Goal: Task Accomplishment & Management: Manage account settings

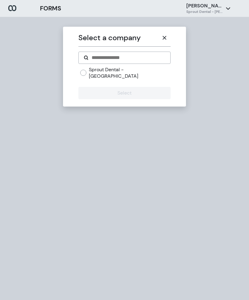
click at [167, 37] on button "button" at bounding box center [164, 38] width 12 height 12
click at [168, 36] on button "button" at bounding box center [164, 38] width 12 height 12
click at [160, 38] on button "button" at bounding box center [164, 38] width 12 height 12
click at [165, 35] on button "button" at bounding box center [164, 38] width 12 height 12
click at [218, 37] on div "Select a company Sprout Dental - [GEOGRAPHIC_DATA] Select" at bounding box center [124, 167] width 249 height 300
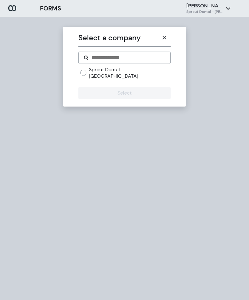
click at [170, 38] on button "button" at bounding box center [164, 38] width 12 height 12
click at [161, 40] on button "button" at bounding box center [164, 38] width 12 height 12
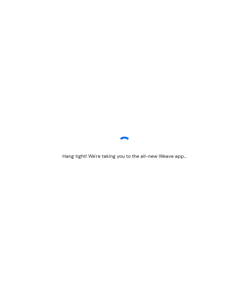
click at [38, 7] on div "Hang tight! We're taking you to the all-new Weave app..." at bounding box center [124, 150] width 249 height 300
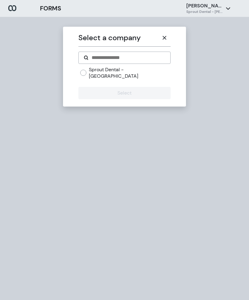
click at [165, 37] on icon "button" at bounding box center [164, 38] width 4 height 4
click at [165, 37] on icon "button" at bounding box center [164, 37] width 5 height 5
click at [165, 34] on button "button" at bounding box center [164, 38] width 12 height 12
click at [164, 36] on icon "button" at bounding box center [164, 37] width 5 height 5
click at [166, 35] on button "button" at bounding box center [164, 38] width 12 height 12
